Goal: Ask a question

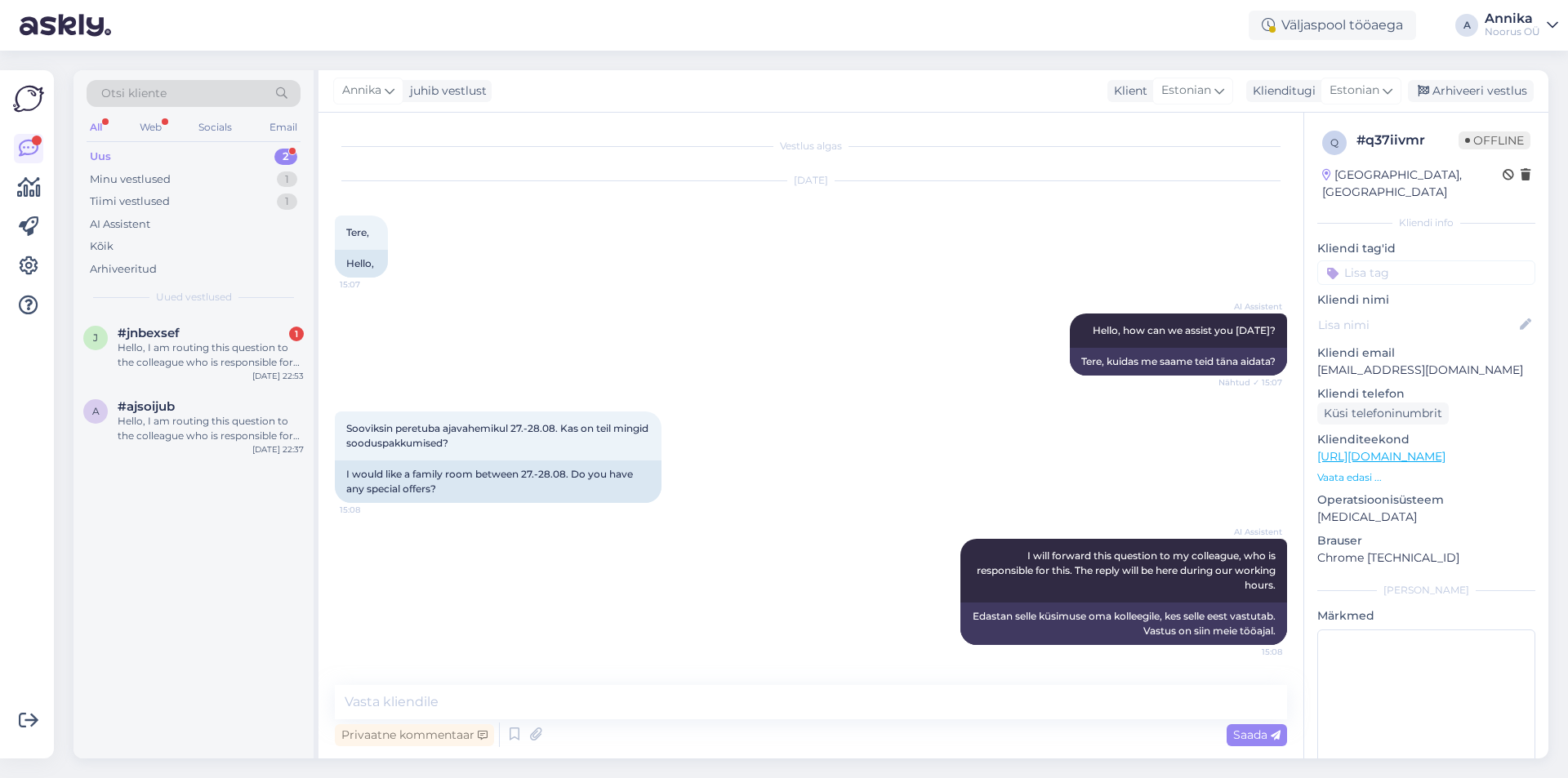
click at [672, 232] on div "[DATE] Tere, 15:07 Hello," at bounding box center [810, 229] width 952 height 133
click at [193, 320] on div "j #jnbexsef 1 Hello, I am routing this question to the colleague who is respons…" at bounding box center [193, 351] width 240 height 73
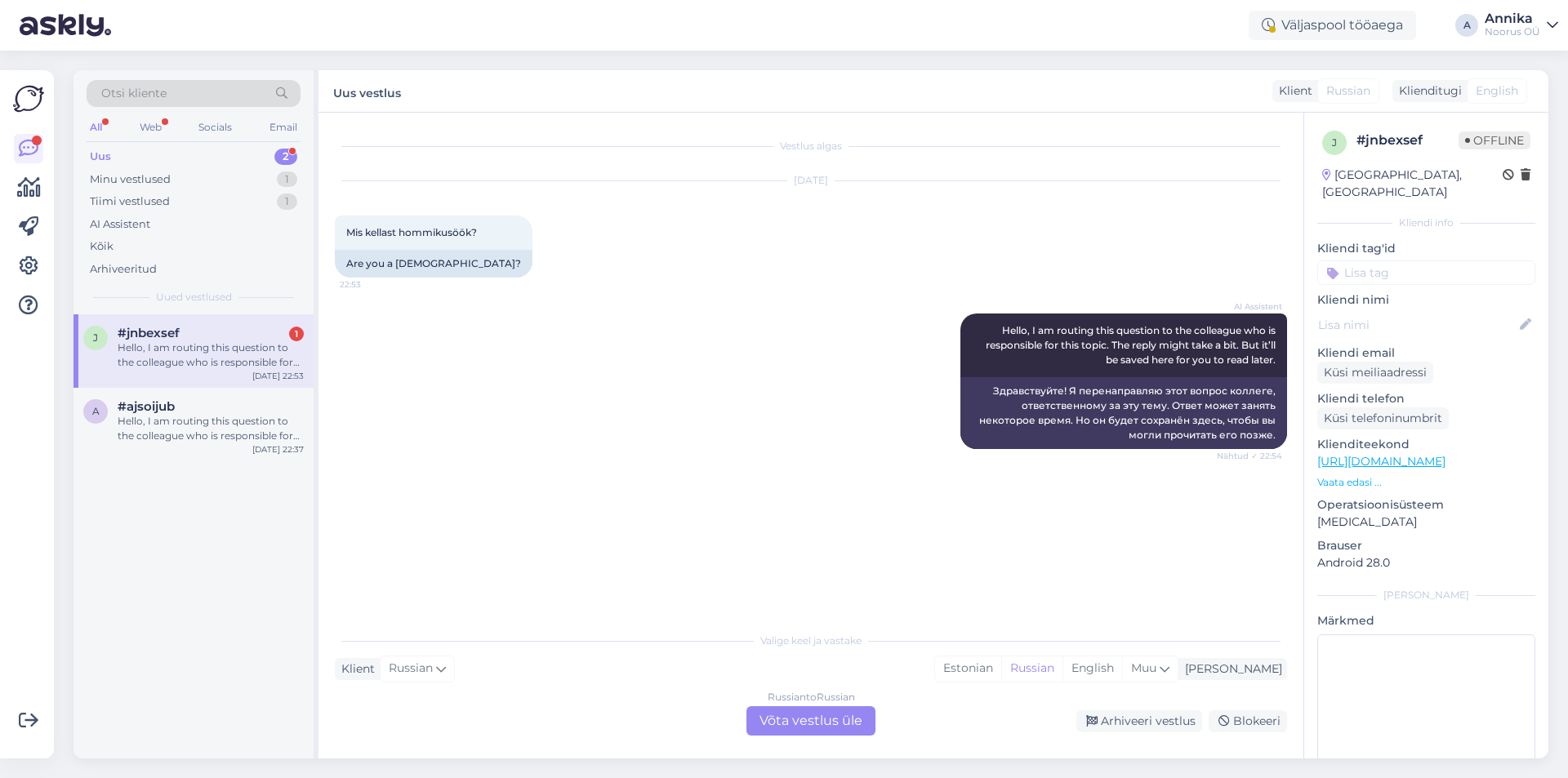
click at [847, 422] on div "AI Assistent Hello, I am routing this question to the colleague who is responsi…" at bounding box center [810, 381] width 952 height 172
click at [817, 718] on div "Russian to Russian Võta vestlus üle" at bounding box center [811, 720] width 129 height 29
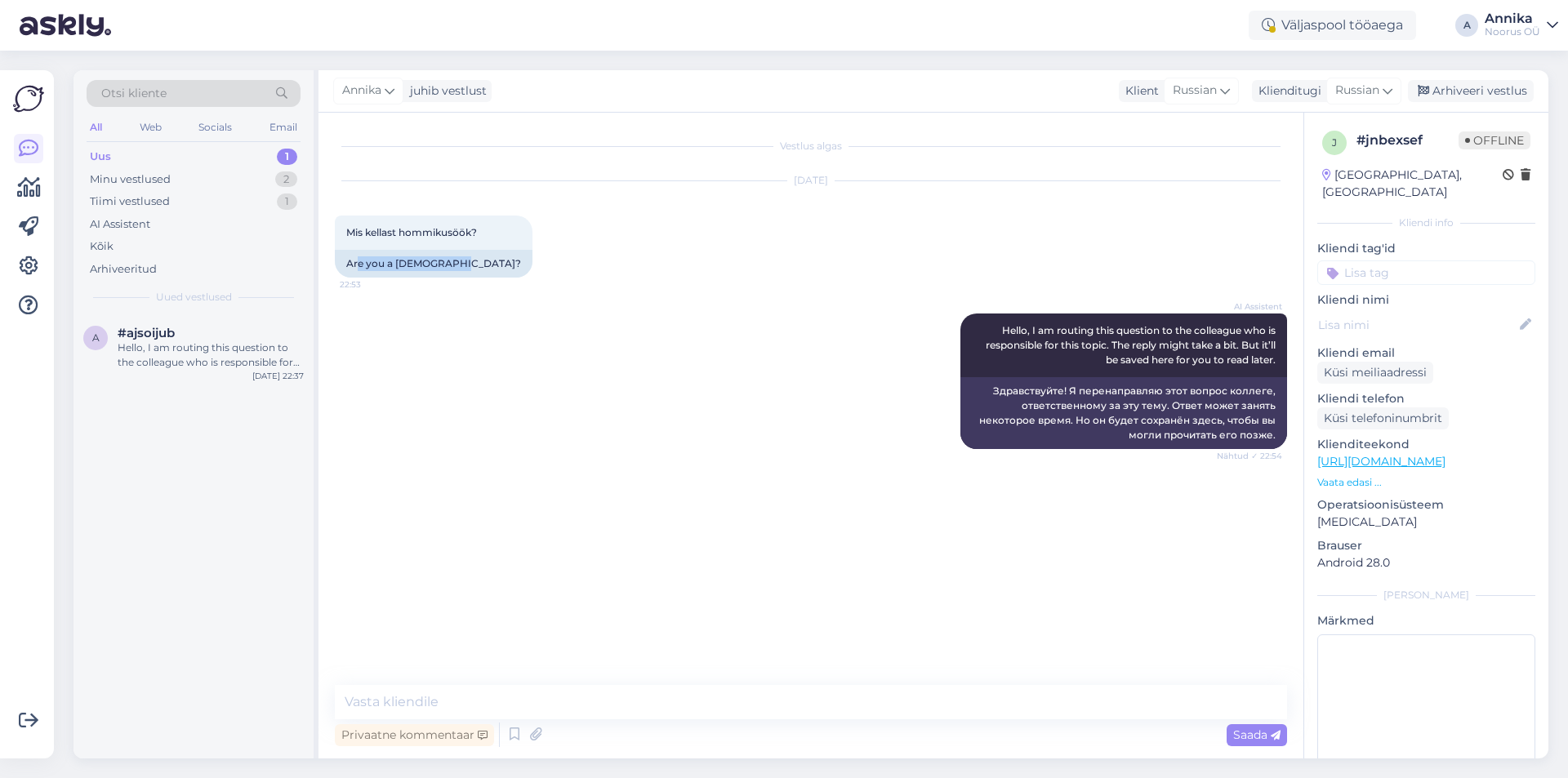
drag, startPoint x: 358, startPoint y: 269, endPoint x: 486, endPoint y: 279, distance: 128.4
click at [486, 279] on div "[DATE] Mis kellast hommikusöök? 22:53 Are you a [DEMOGRAPHIC_DATA]?" at bounding box center [810, 229] width 952 height 133
click at [371, 261] on div "Are you a [DEMOGRAPHIC_DATA]?" at bounding box center [433, 264] width 198 height 28
drag, startPoint x: 463, startPoint y: 260, endPoint x: 338, endPoint y: 201, distance: 138.2
click at [338, 201] on div "[DATE] Mis kellast hommikusöök? 22:53 Are you a [DEMOGRAPHIC_DATA]?" at bounding box center [810, 229] width 952 height 133
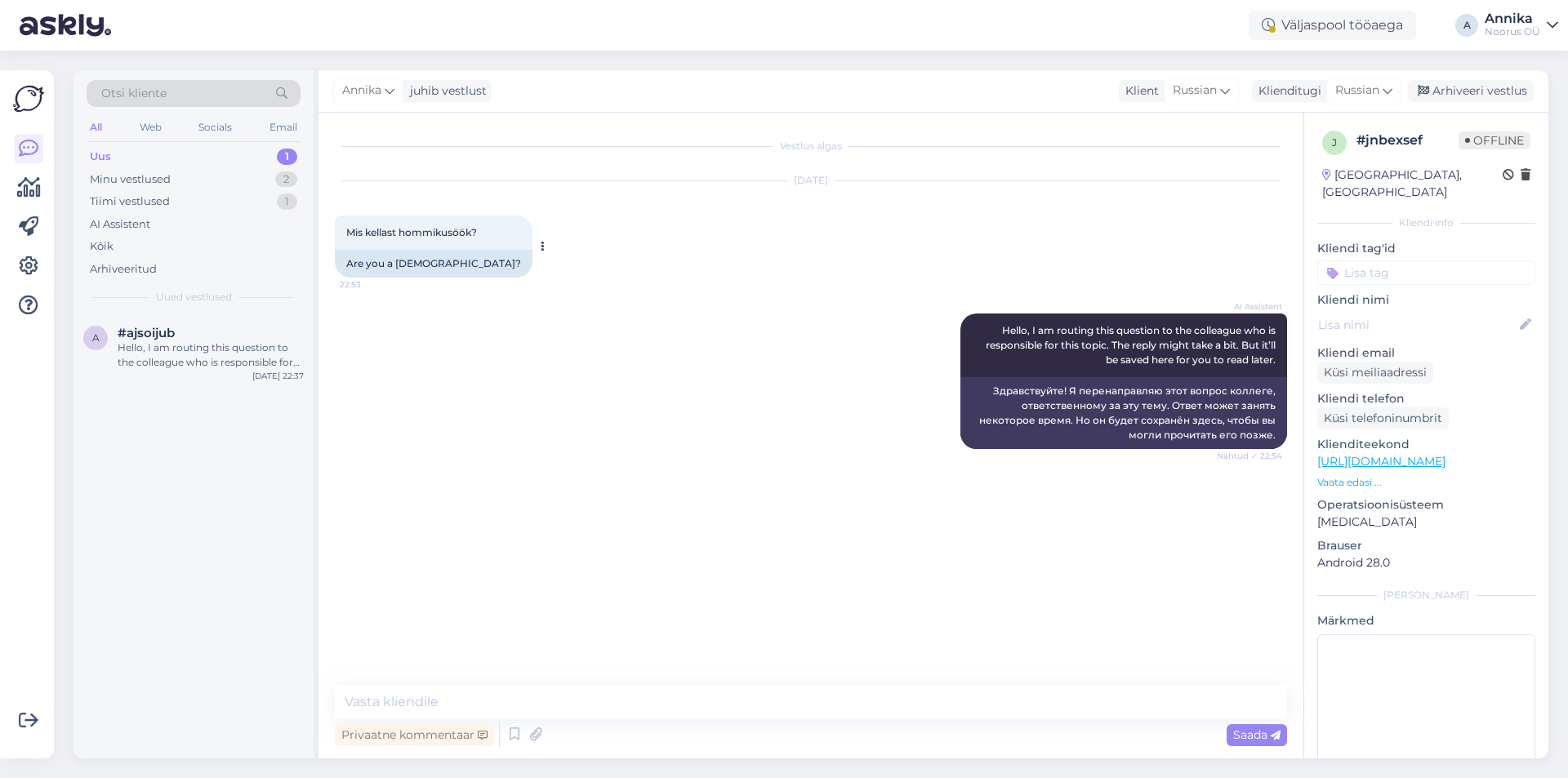
click at [444, 241] on div "Mis kellast hommikusöök? 22:53" at bounding box center [433, 232] width 198 height 34
